Goal: Download file/media

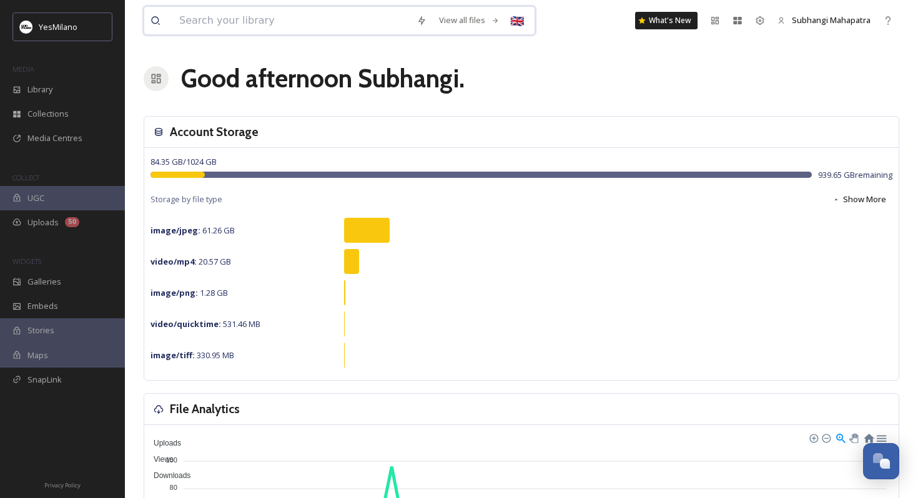
click at [316, 25] on input at bounding box center [291, 20] width 237 height 27
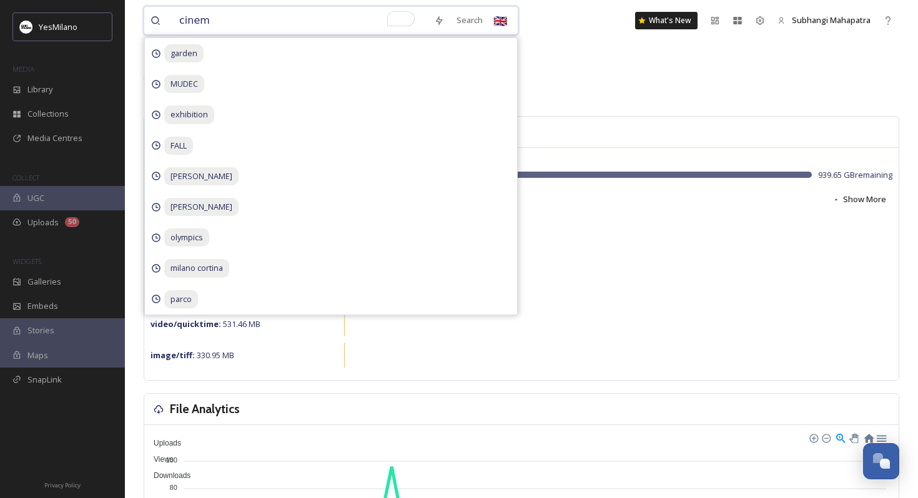
type input "cinema"
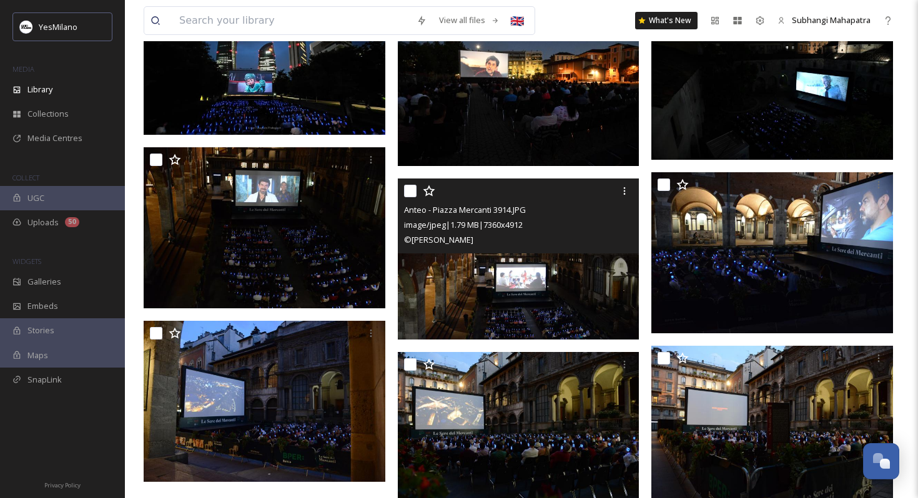
scroll to position [621, 0]
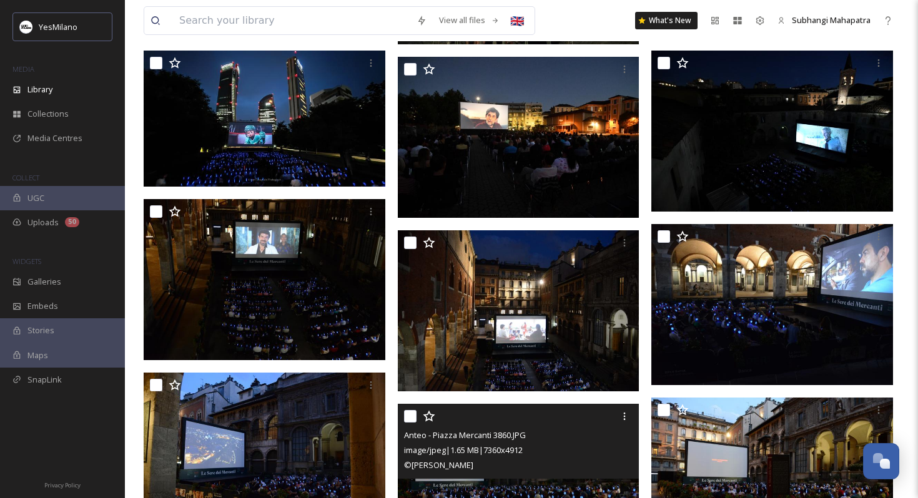
click at [515, 488] on img at bounding box center [519, 484] width 242 height 161
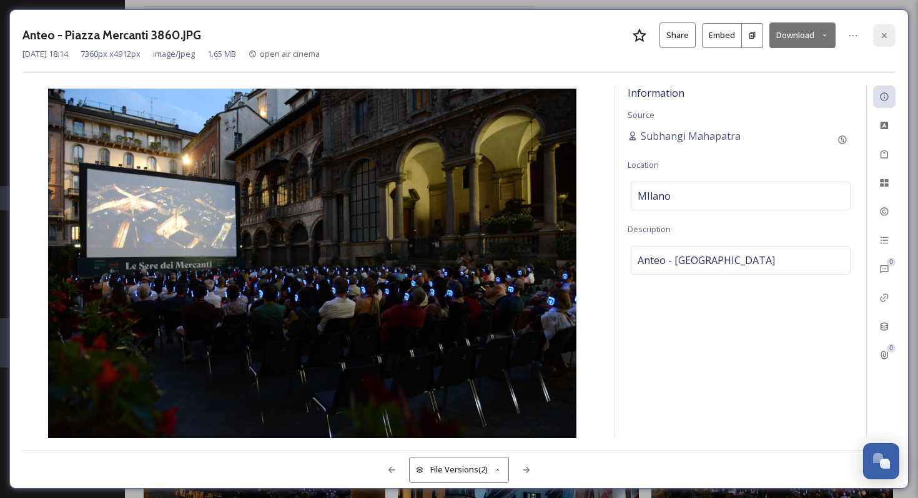
click at [882, 32] on icon at bounding box center [884, 36] width 10 height 10
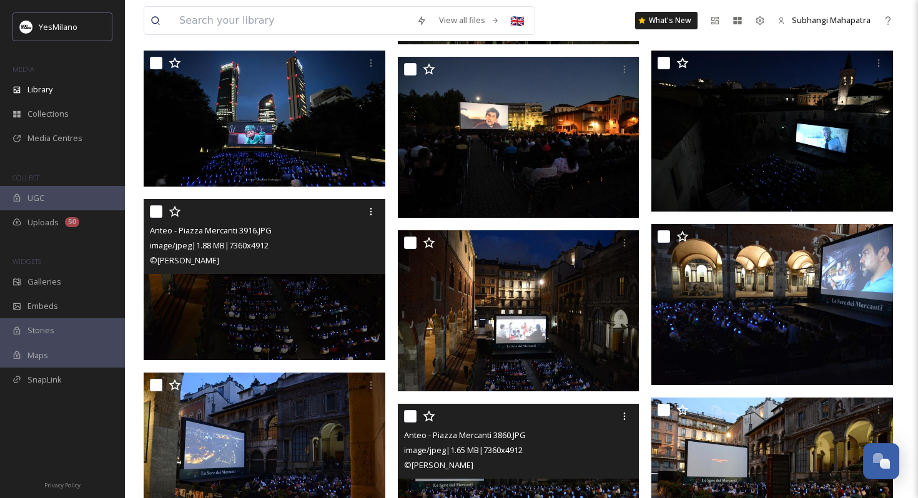
click at [312, 282] on img at bounding box center [265, 279] width 242 height 161
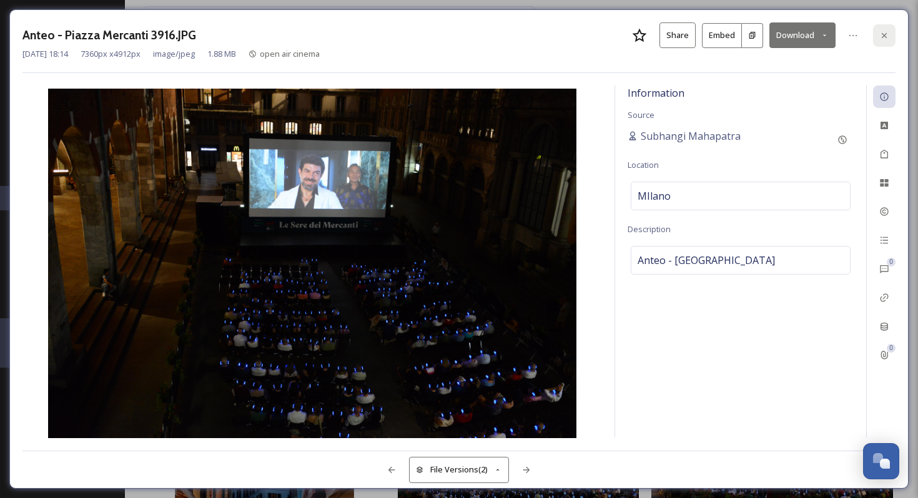
click at [888, 36] on icon at bounding box center [884, 36] width 10 height 10
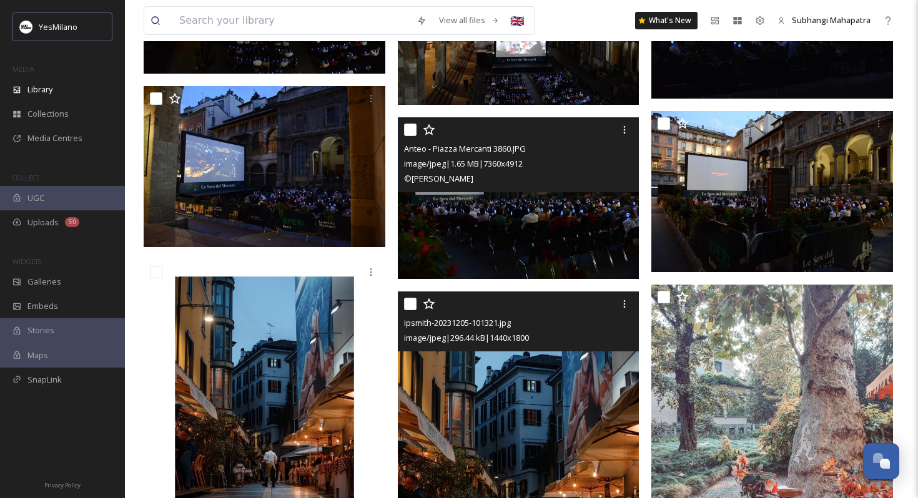
scroll to position [902, 0]
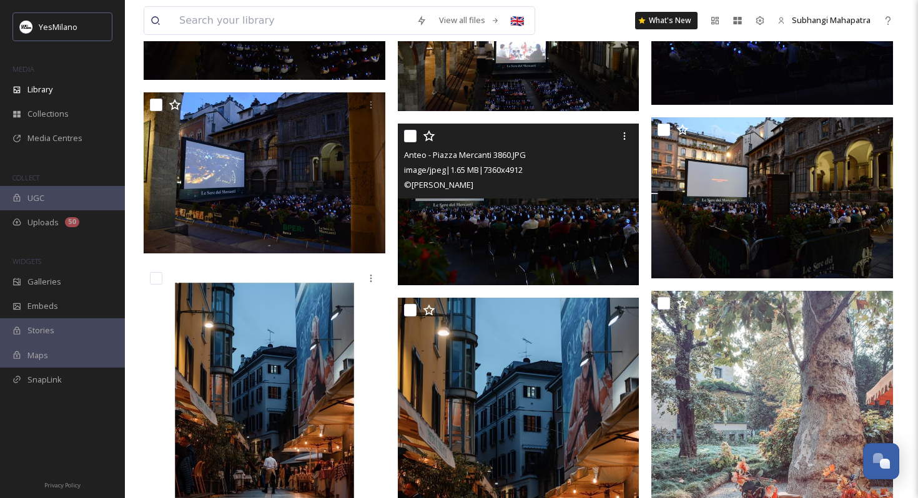
click at [481, 232] on img at bounding box center [519, 204] width 242 height 161
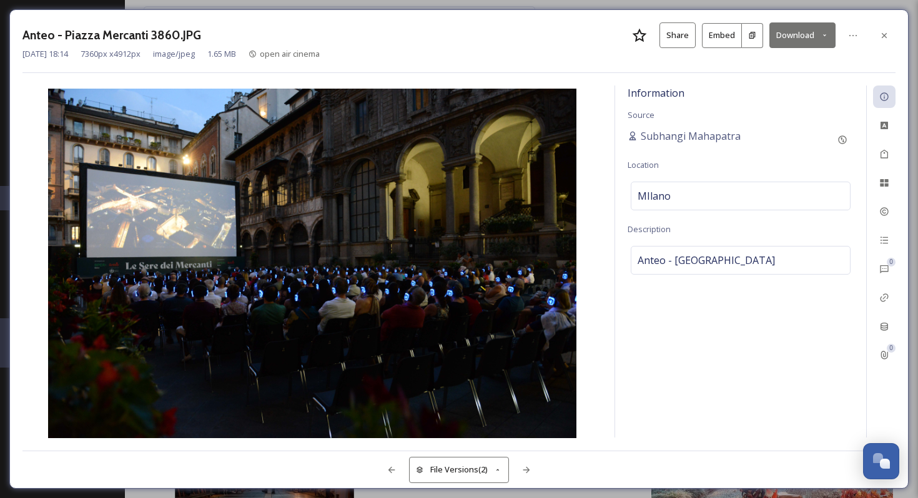
click at [799, 36] on button "Download" at bounding box center [802, 35] width 66 height 26
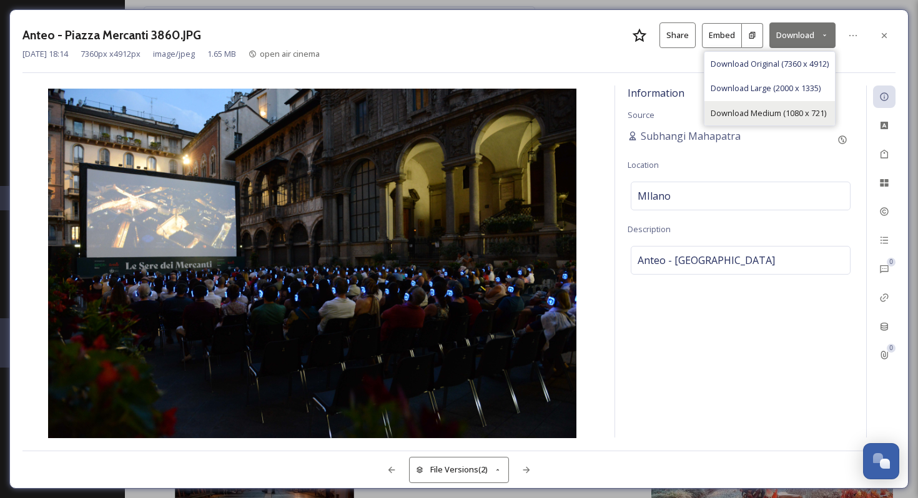
click at [768, 117] on span "Download Medium (1080 x 721)" at bounding box center [769, 113] width 116 height 12
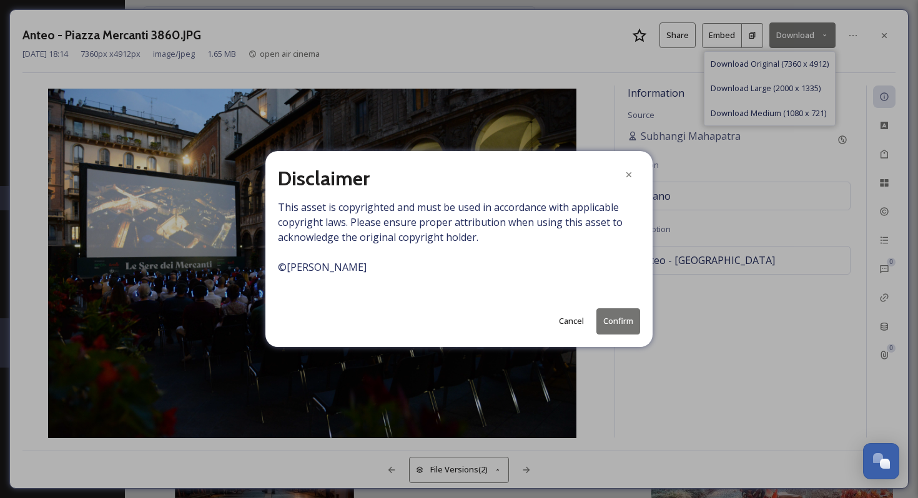
click at [610, 321] on button "Confirm" at bounding box center [618, 322] width 44 height 26
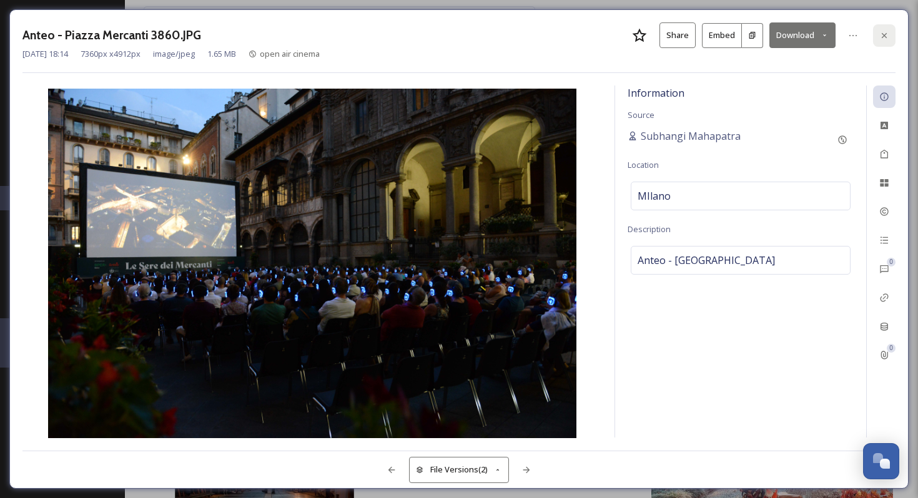
click at [882, 33] on icon at bounding box center [884, 34] width 5 height 5
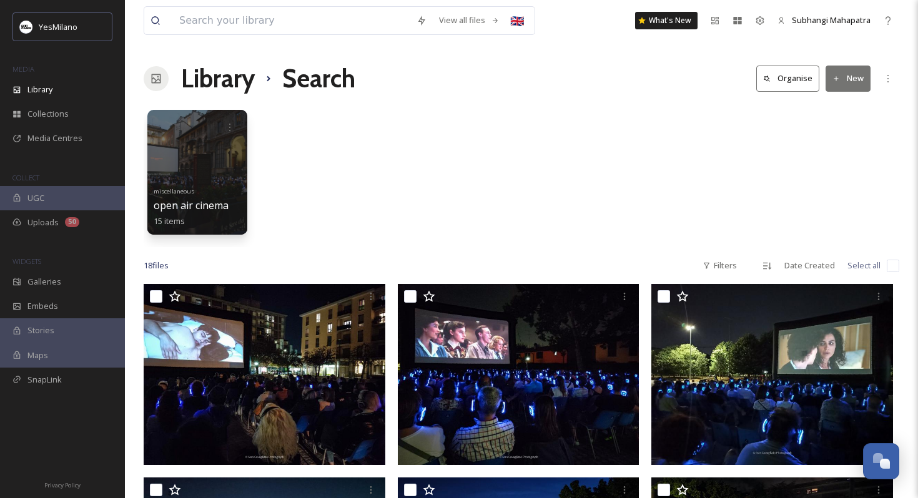
click at [242, 35] on div "View all files 🇬🇧 What's New [PERSON_NAME]" at bounding box center [522, 20] width 756 height 41
click at [232, 22] on input at bounding box center [291, 20] width 237 height 27
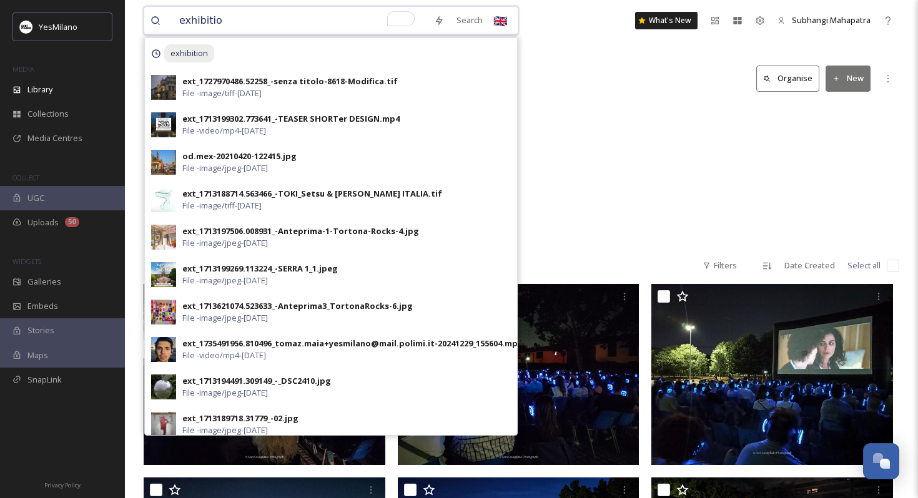
type input "exhibition"
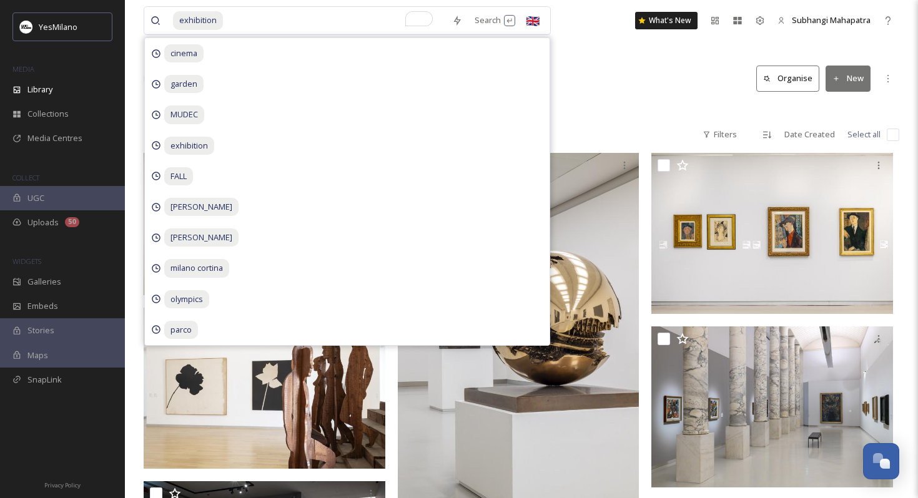
click at [599, 81] on div "Library Search Organise New" at bounding box center [522, 78] width 756 height 37
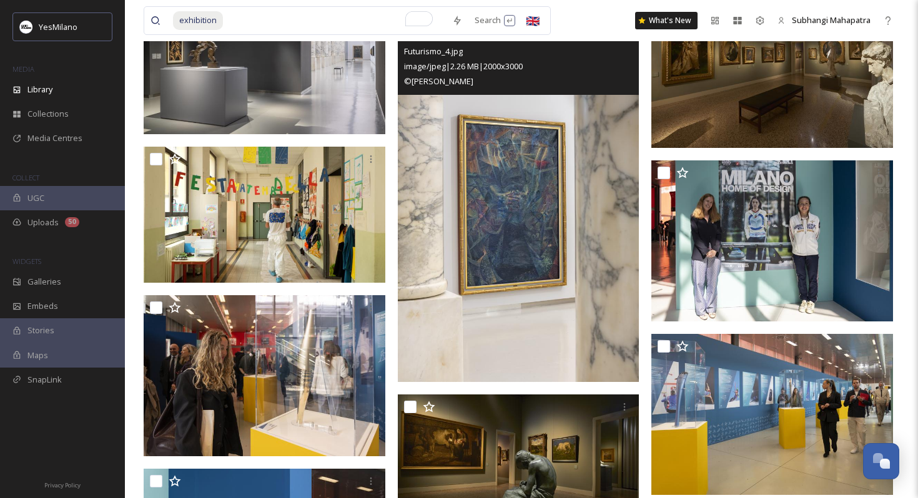
scroll to position [507, 0]
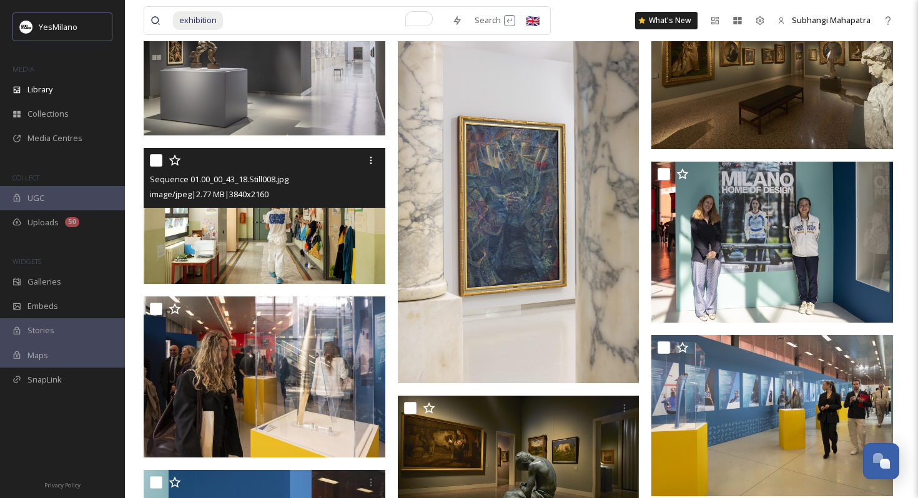
click at [180, 220] on img at bounding box center [265, 216] width 242 height 136
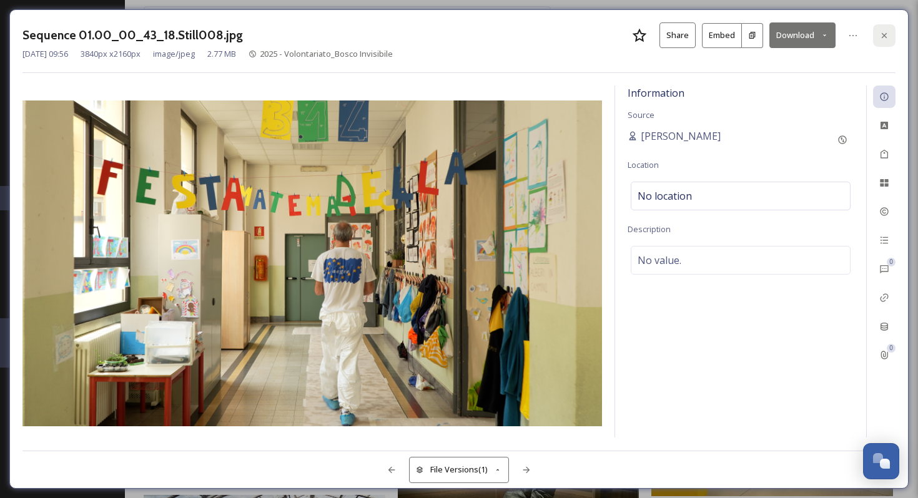
click at [878, 37] on div at bounding box center [884, 35] width 22 height 22
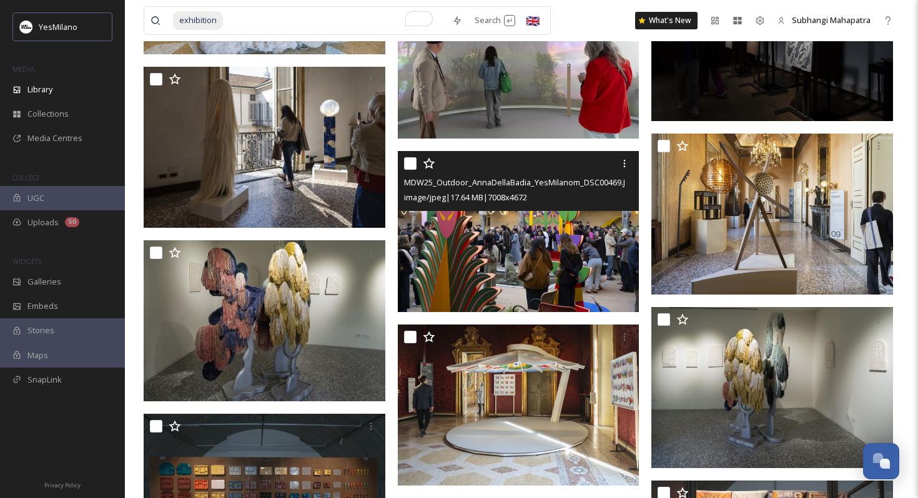
scroll to position [2821, 0]
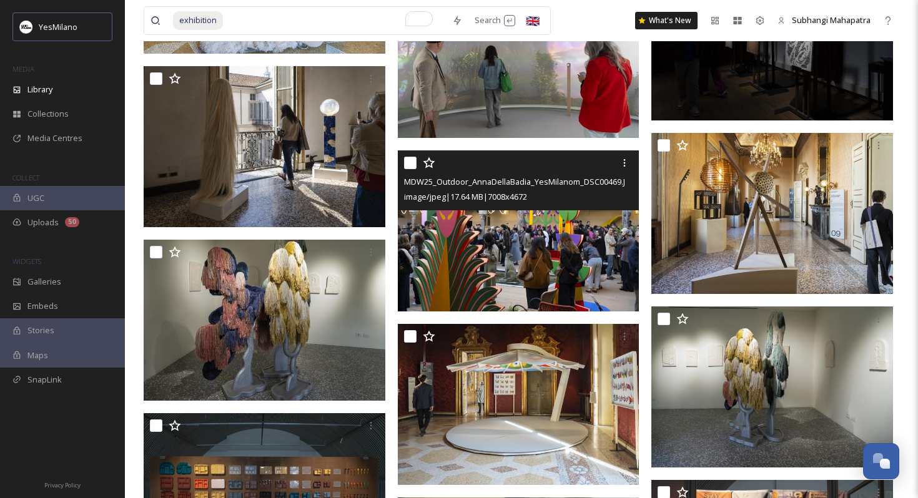
click at [541, 269] on img at bounding box center [519, 231] width 242 height 161
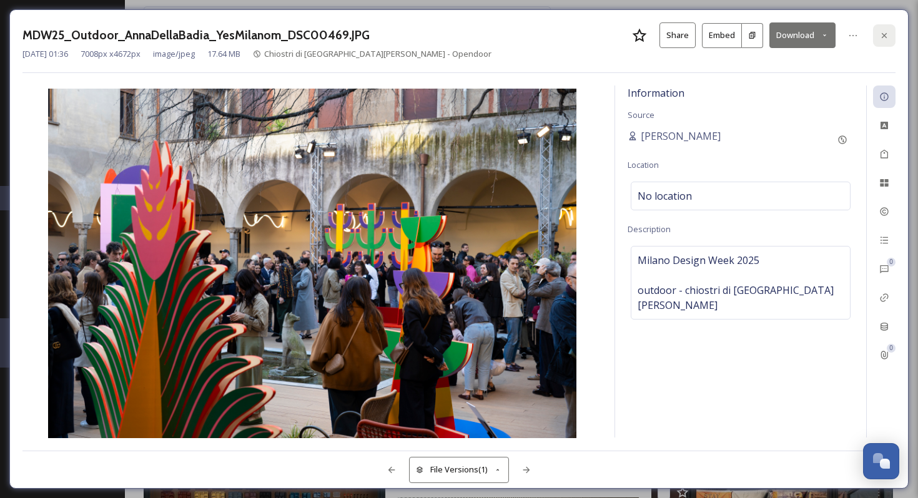
click at [894, 34] on div at bounding box center [884, 35] width 22 height 22
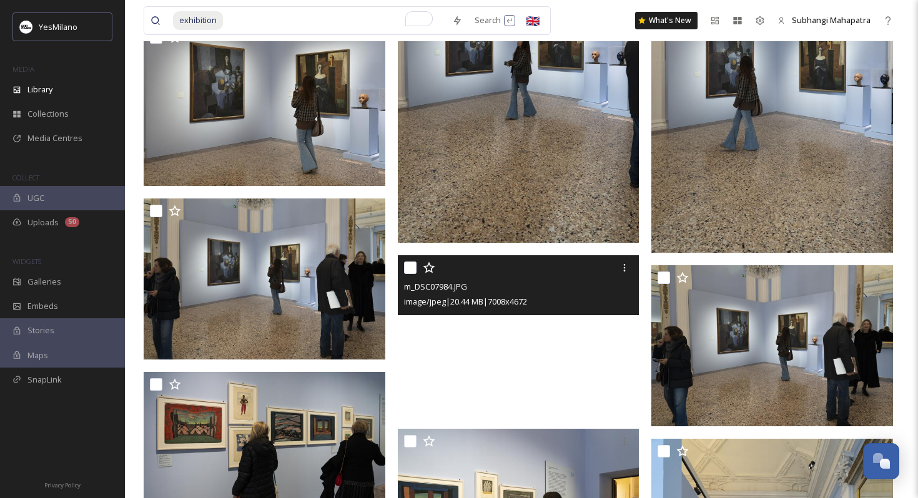
scroll to position [5733, 0]
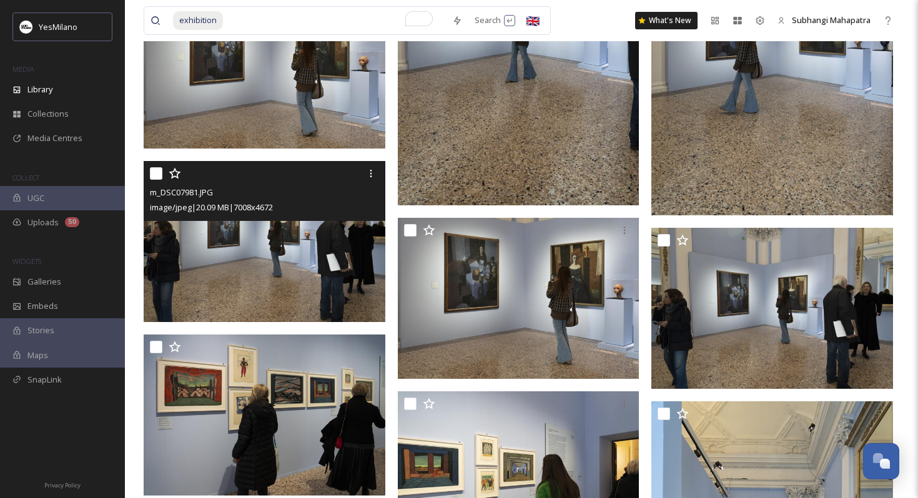
click at [349, 265] on img at bounding box center [265, 241] width 242 height 161
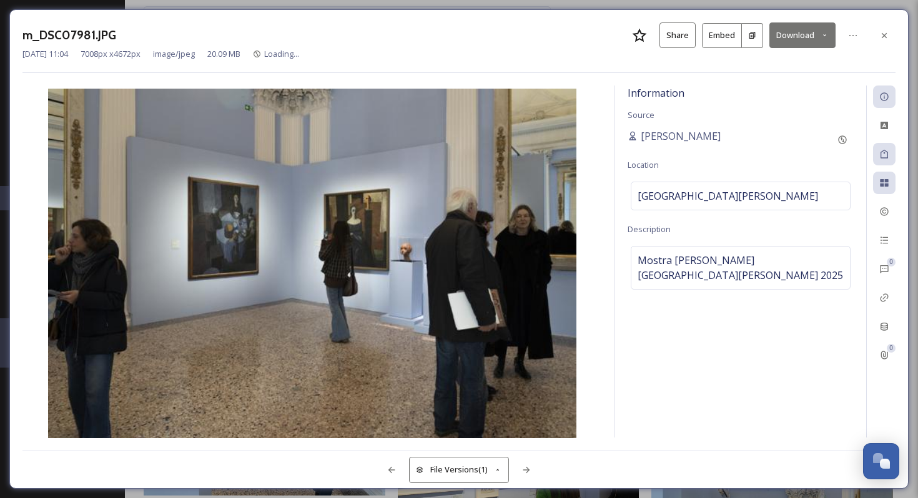
click at [784, 34] on button "Download" at bounding box center [802, 35] width 66 height 26
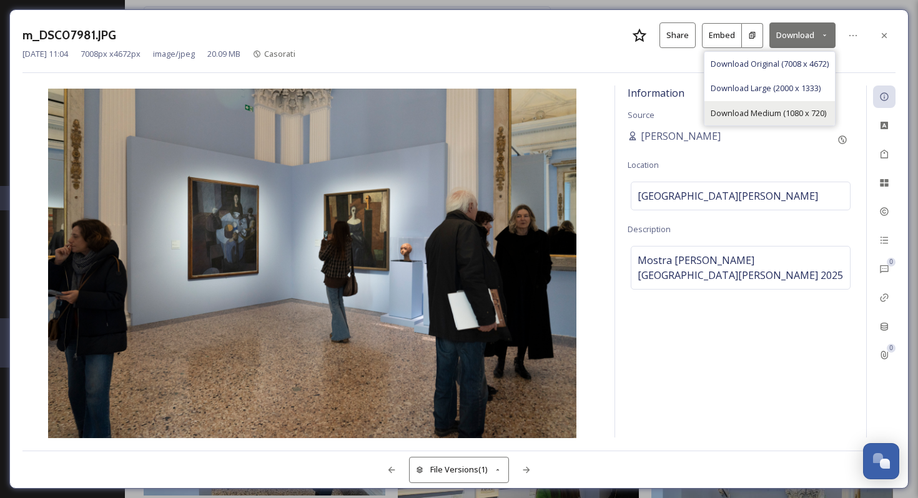
click at [726, 113] on span "Download Medium (1080 x 720)" at bounding box center [769, 113] width 116 height 12
